Goal: Information Seeking & Learning: Learn about a topic

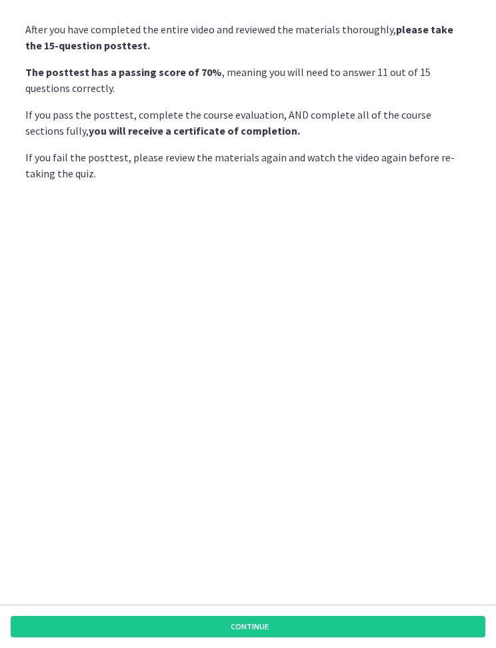
click at [344, 622] on button "Continue" at bounding box center [248, 626] width 475 height 21
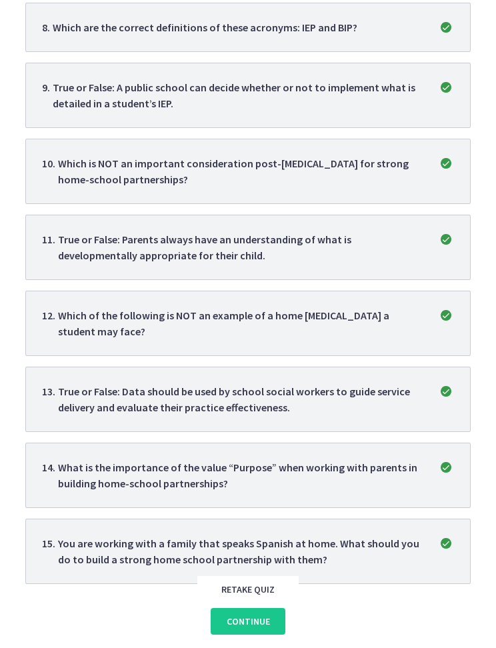
scroll to position [754, 0]
click at [258, 622] on span "Continue" at bounding box center [248, 622] width 43 height 16
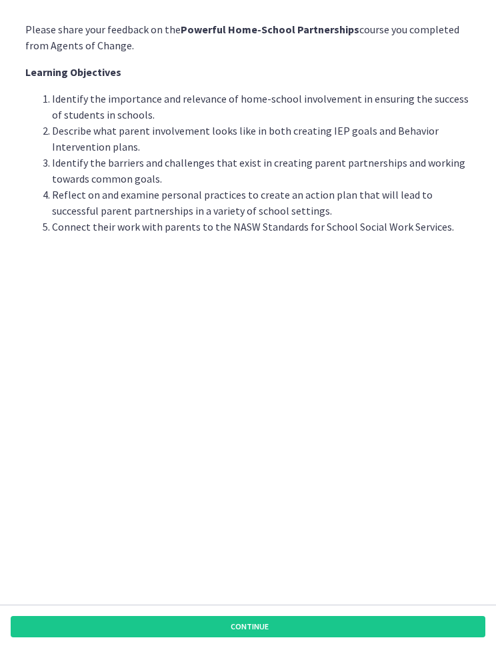
click at [279, 602] on div "Please share your feedback on the Powerful Home-School Partnerships course you …" at bounding box center [248, 308] width 467 height 594
click at [279, 601] on div "Please share your feedback on the Powerful Home-School Partnerships course you …" at bounding box center [248, 308] width 467 height 594
click at [294, 628] on button "Continue" at bounding box center [248, 626] width 475 height 21
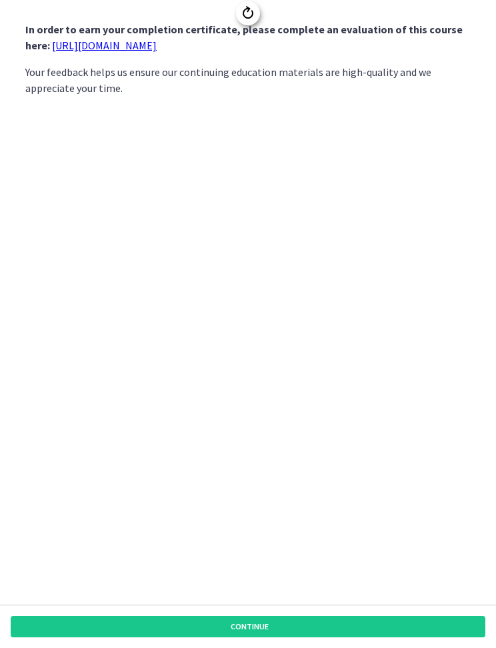
click at [307, 636] on button "Continue" at bounding box center [248, 626] width 475 height 21
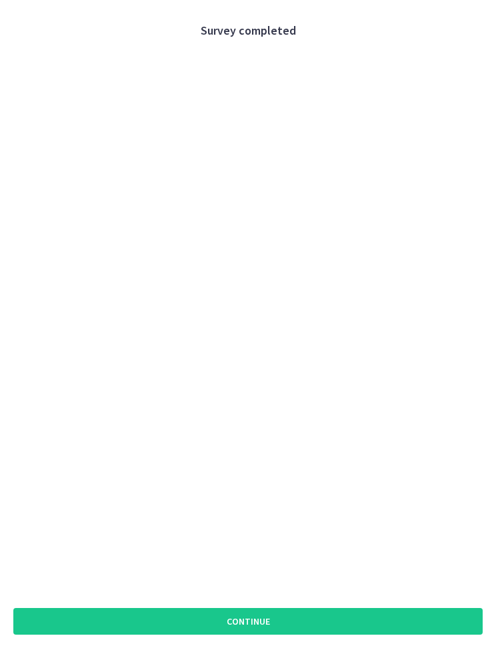
click at [311, 622] on button "Continue" at bounding box center [248, 621] width 470 height 27
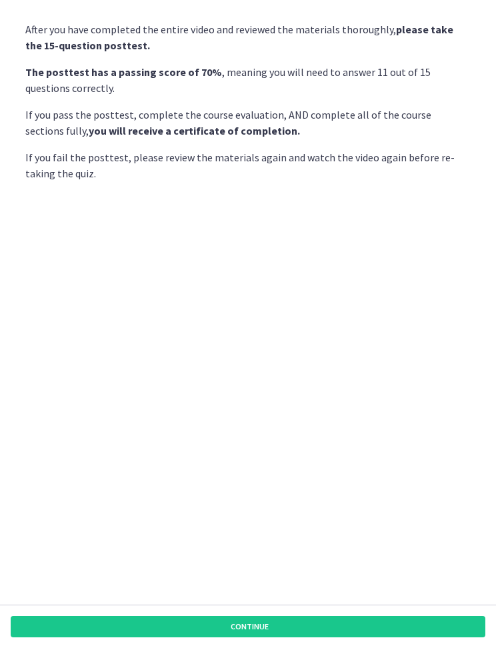
click at [392, 248] on div "After you have completed the entire video and reviewed the materials thoroughly…" at bounding box center [248, 308] width 467 height 594
click at [329, 608] on footer "Continue" at bounding box center [248, 626] width 496 height 43
click at [323, 602] on div "After you have completed the entire video and reviewed the materials thoroughly…" at bounding box center [248, 308] width 467 height 594
click at [321, 618] on button "Continue" at bounding box center [248, 626] width 475 height 21
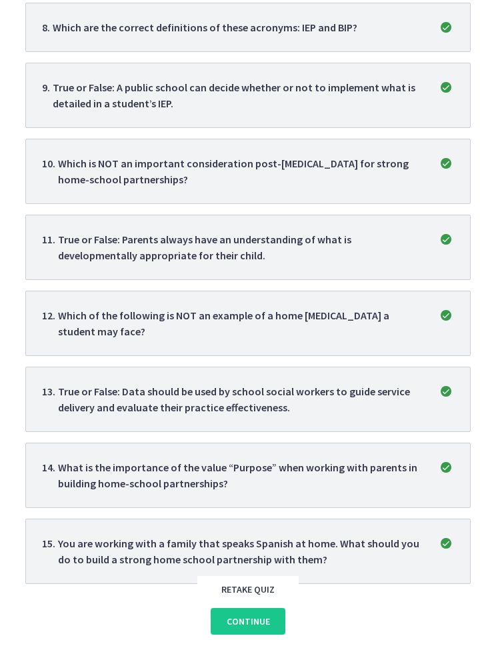
scroll to position [754, 0]
click at [262, 623] on span "Continue" at bounding box center [248, 622] width 43 height 16
